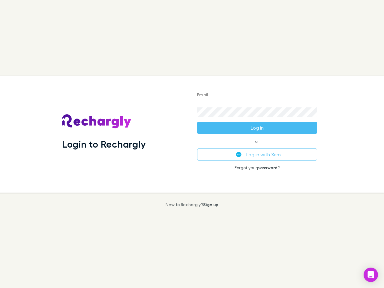
click at [192, 144] on div "Login to Rechargly" at bounding box center [124, 134] width 135 height 116
click at [257, 95] on input "Email" at bounding box center [257, 96] width 120 height 10
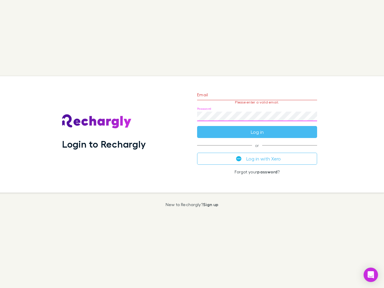
click at [257, 128] on form "Email Please enter a valid email. Password Log in" at bounding box center [257, 112] width 120 height 52
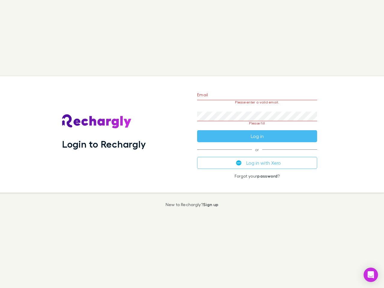
click at [257, 154] on div "Email Please enter a valid email. Password Please fill Log in or Log in with Xe…" at bounding box center [257, 134] width 130 height 116
click at [371, 275] on icon "Open Intercom Messenger" at bounding box center [371, 274] width 6 height 7
